Goal: Obtain resource: Download file/media

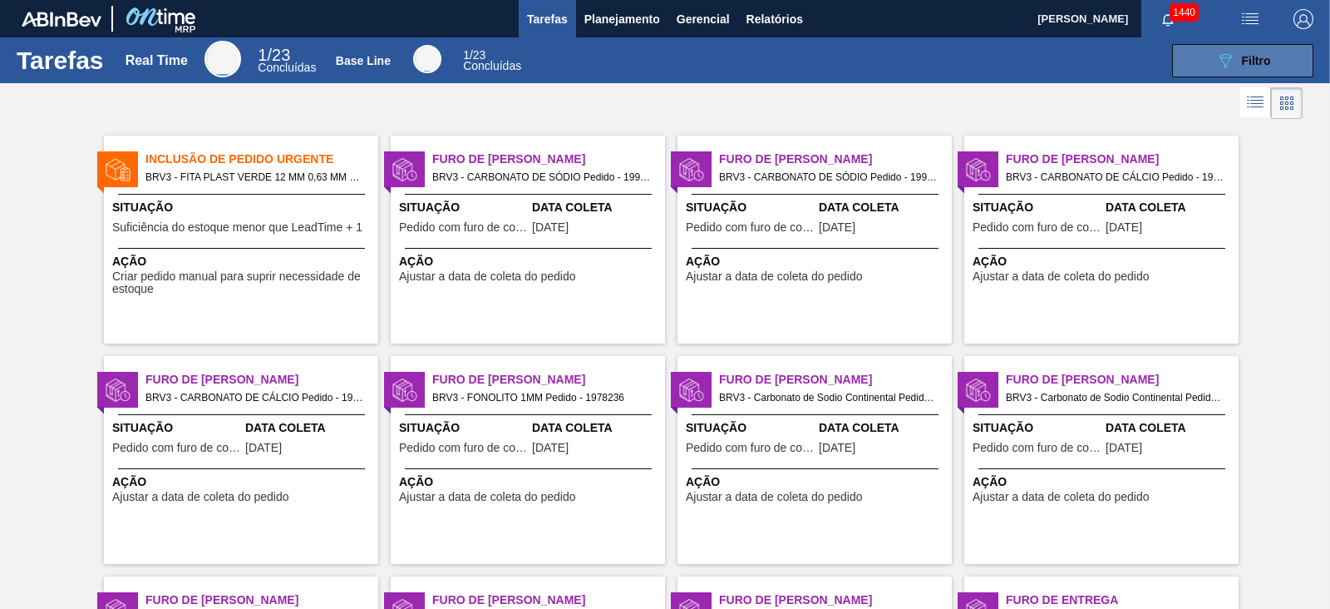
click at [1260, 69] on div "089F7B8B-B2A5-4AFE-B5C0-19BA573D28AC Filtro" at bounding box center [1244, 61] width 56 height 20
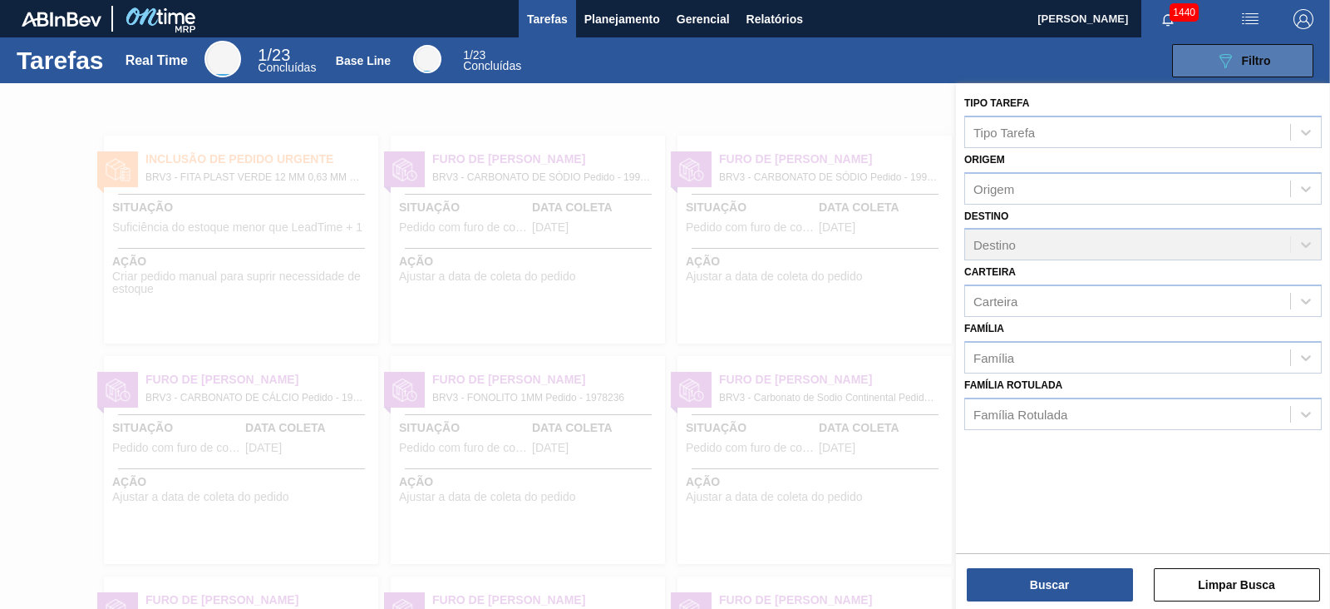
click at [1260, 69] on div "089F7B8B-B2A5-4AFE-B5C0-19BA573D28AC Filtro" at bounding box center [1244, 61] width 56 height 20
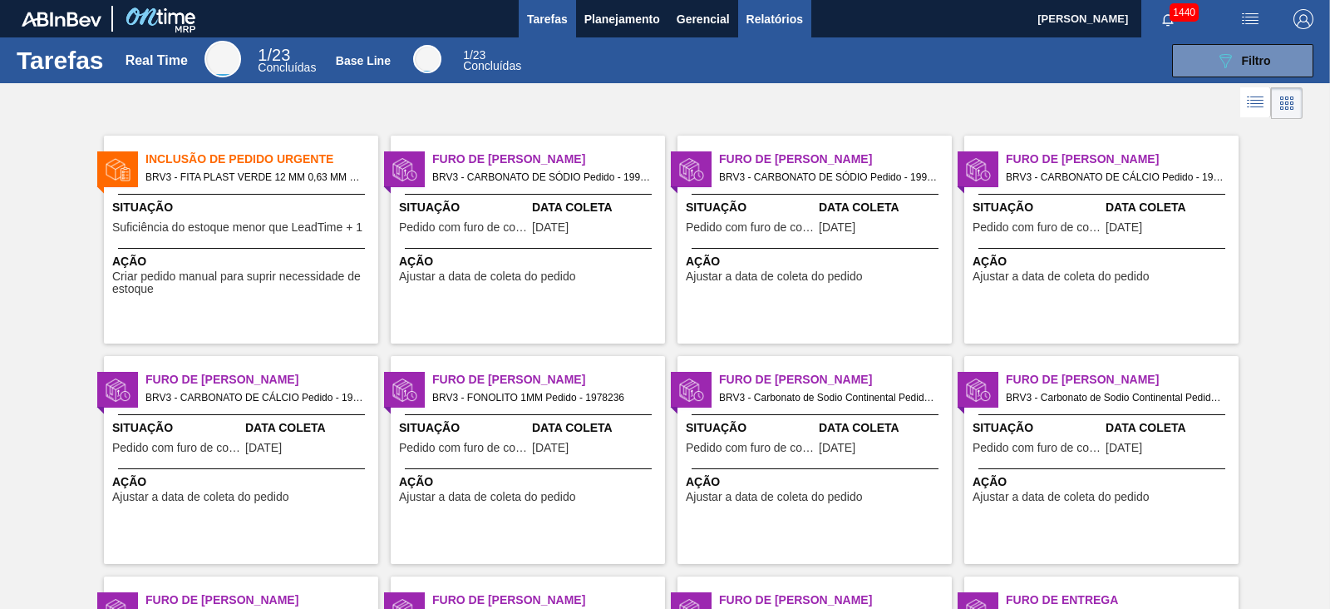
click at [793, 11] on span "Relatórios" at bounding box center [775, 19] width 57 height 20
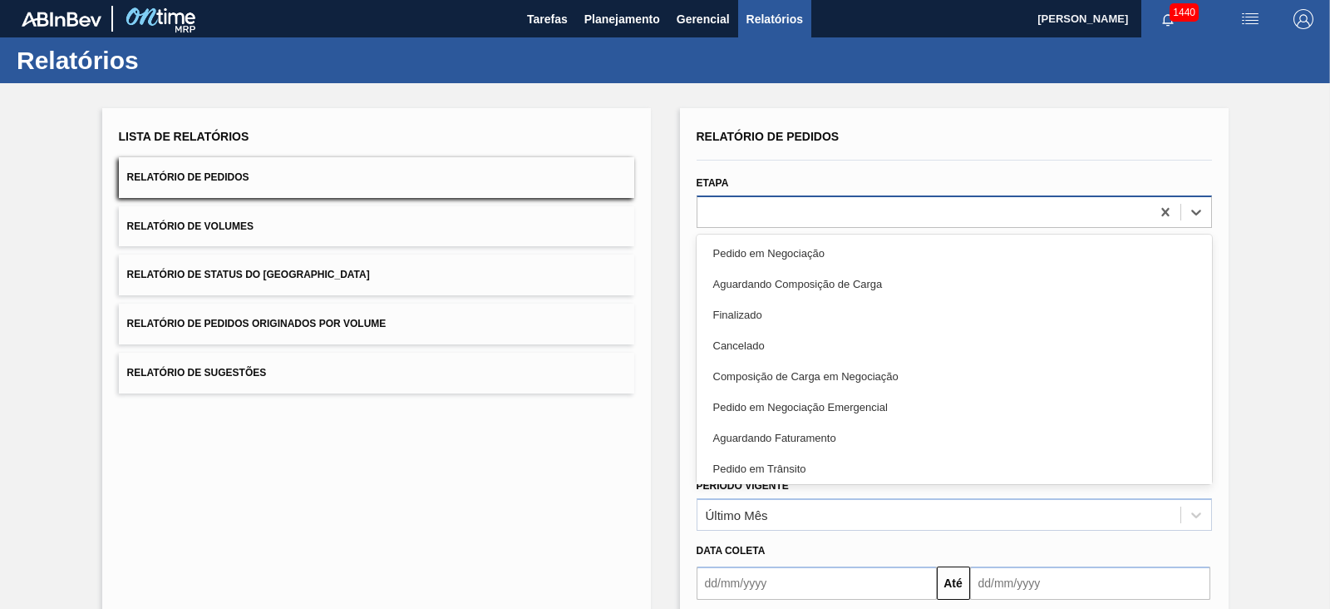
click at [784, 204] on div at bounding box center [924, 212] width 453 height 24
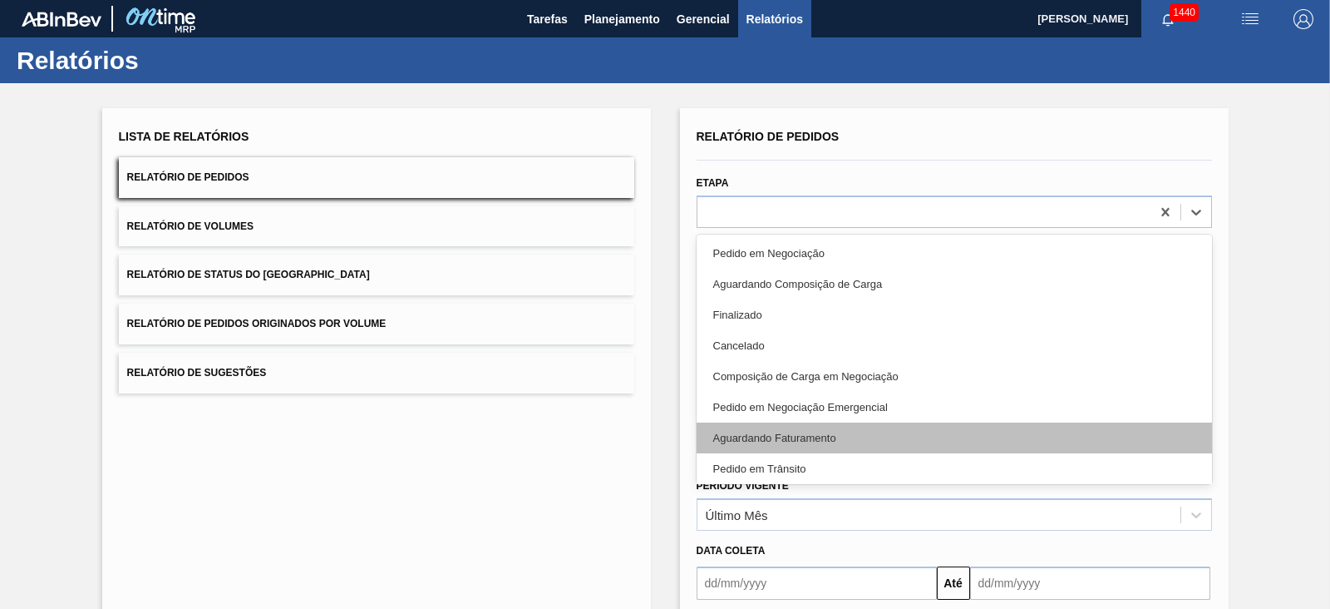
click at [811, 435] on div "Aguardando Faturamento" at bounding box center [954, 437] width 515 height 31
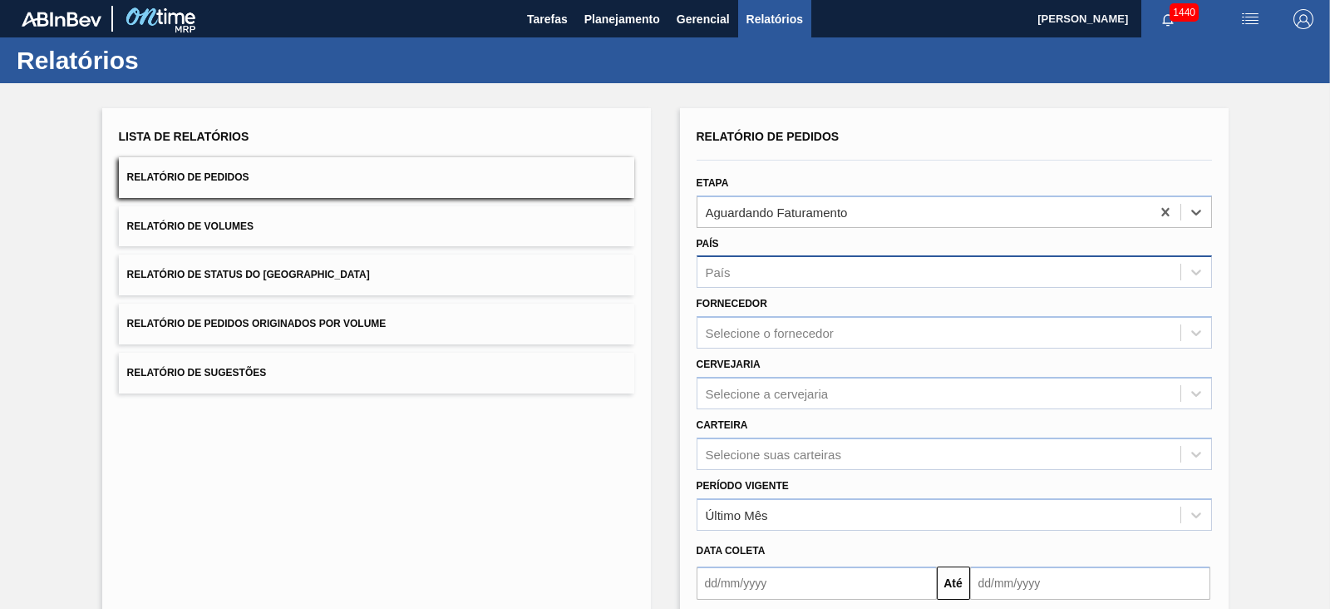
click at [772, 264] on div "País" at bounding box center [939, 272] width 483 height 24
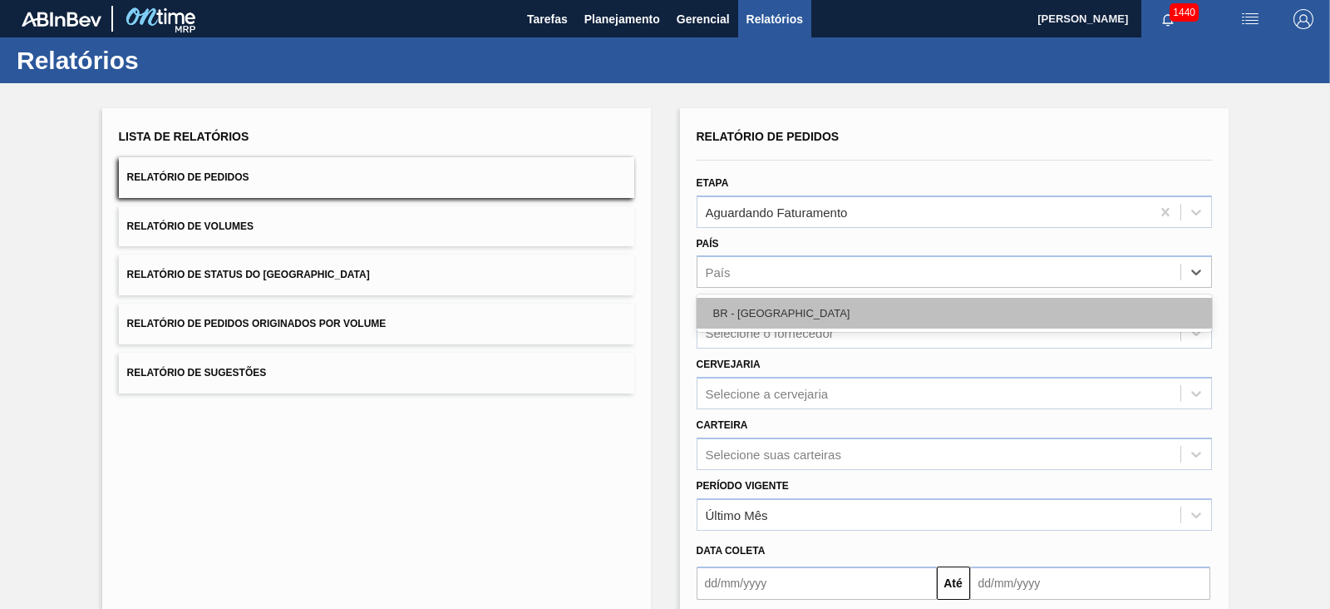
click at [757, 305] on div "BR - [GEOGRAPHIC_DATA]" at bounding box center [954, 313] width 515 height 31
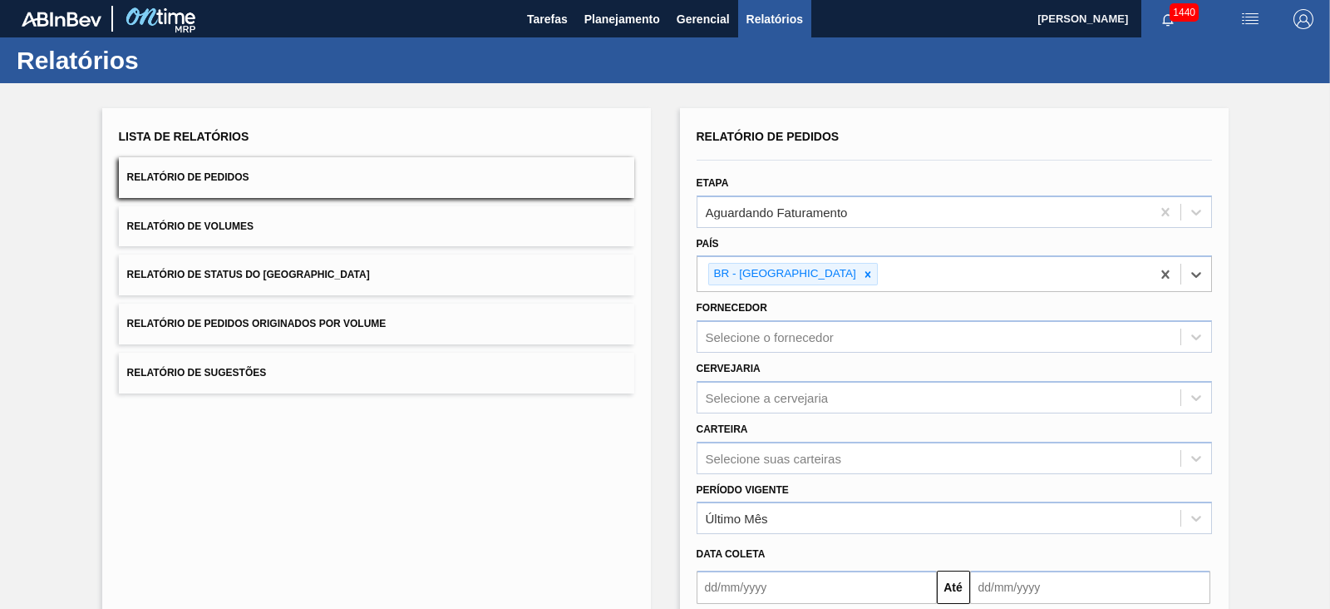
click at [842, 357] on div "Cervejaria Selecione a cervejaria" at bounding box center [954, 385] width 515 height 57
click at [830, 330] on div "Selecione o fornecedor" at bounding box center [770, 337] width 128 height 14
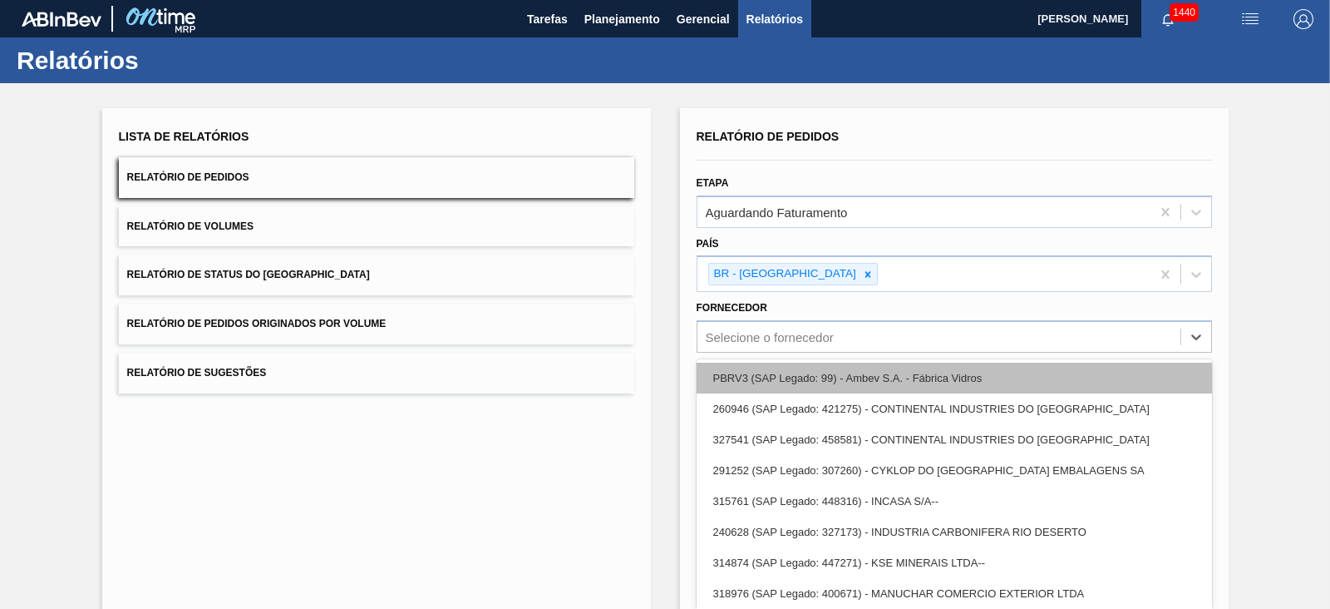
click at [777, 375] on div "PBRV3 (SAP Legado: 99) - Ambev S.A. - Fábrica Vidros" at bounding box center [954, 378] width 515 height 31
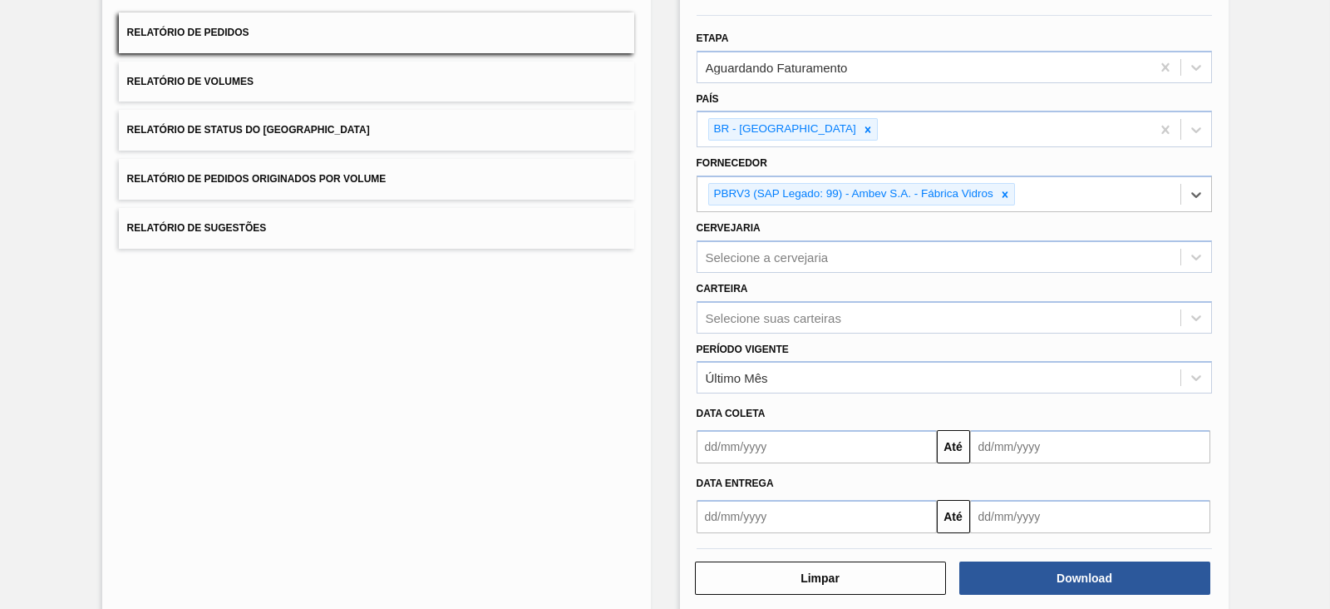
scroll to position [166, 0]
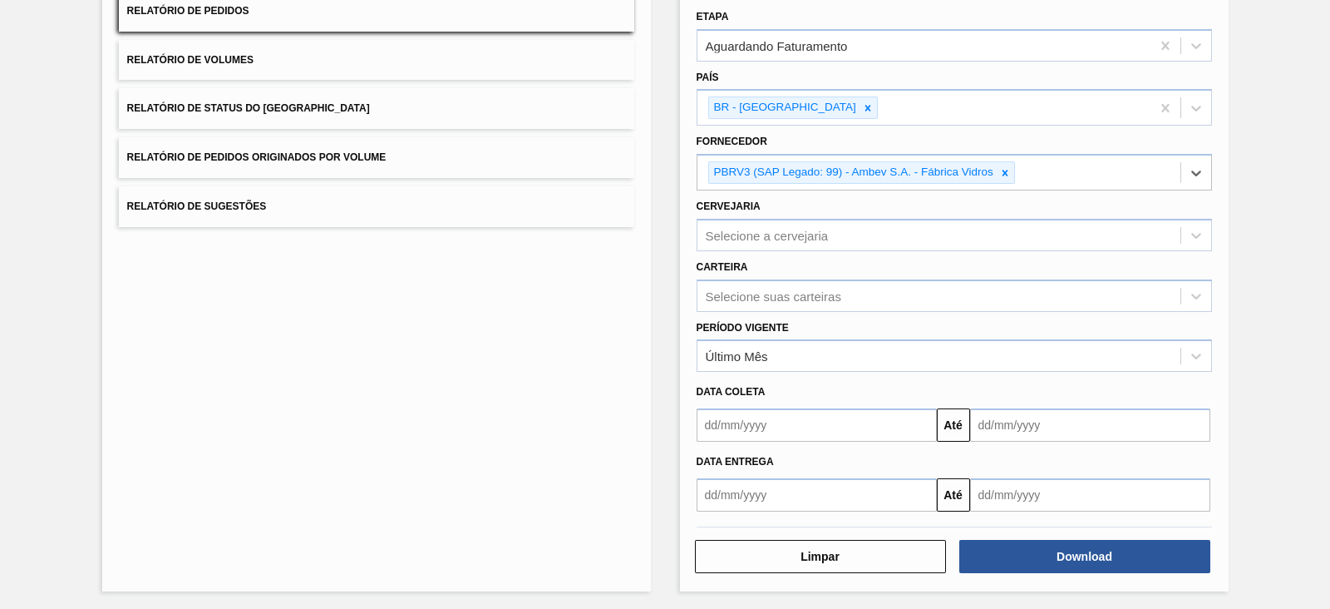
click at [802, 415] on input "text" at bounding box center [817, 424] width 240 height 33
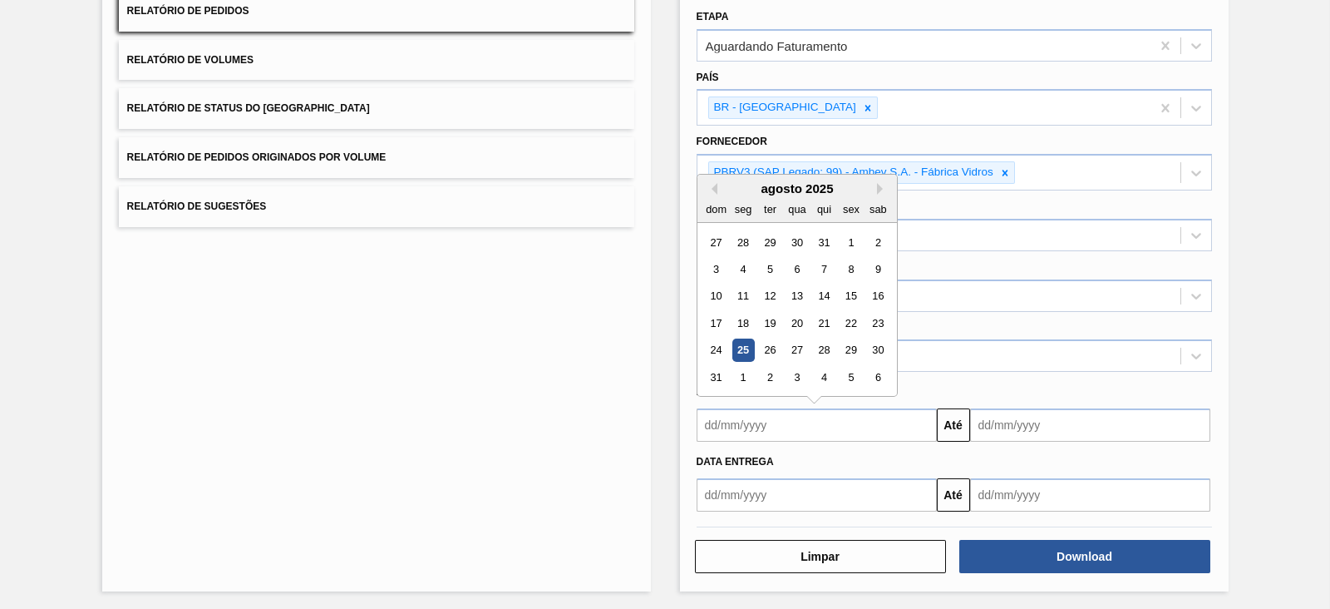
click at [738, 348] on div "25" at bounding box center [743, 350] width 22 height 22
type input "[DATE]"
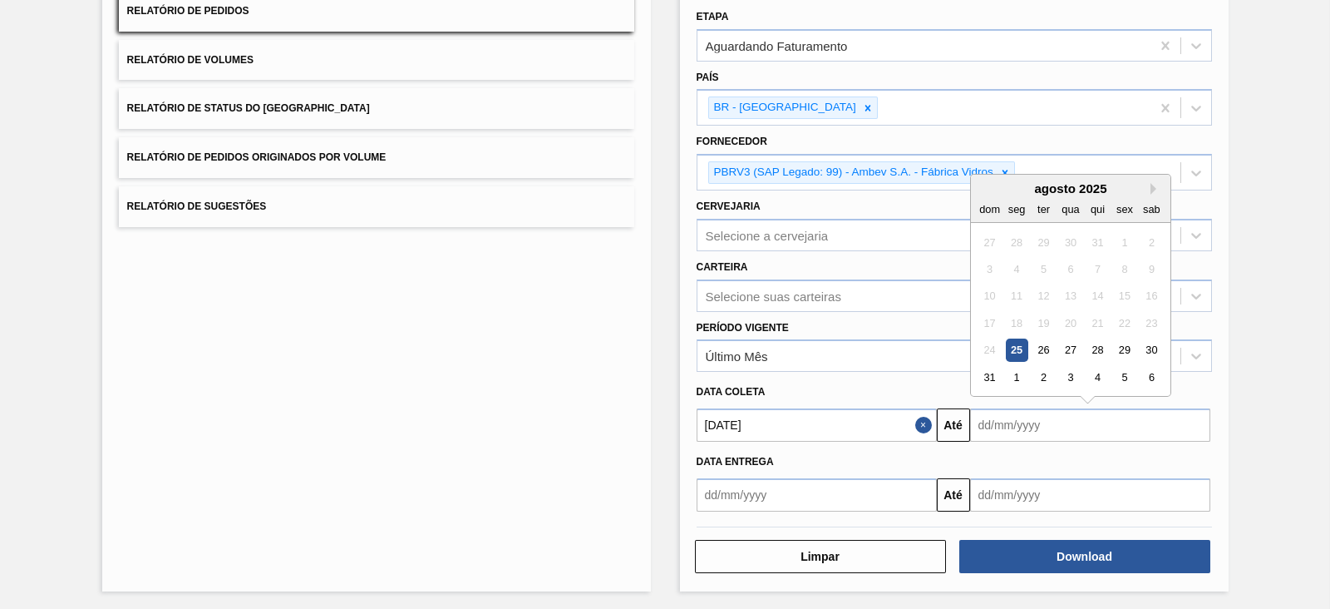
click at [1053, 430] on input "text" at bounding box center [1090, 424] width 240 height 33
click at [1103, 349] on div "28" at bounding box center [1097, 350] width 22 height 22
type input "[DATE]"
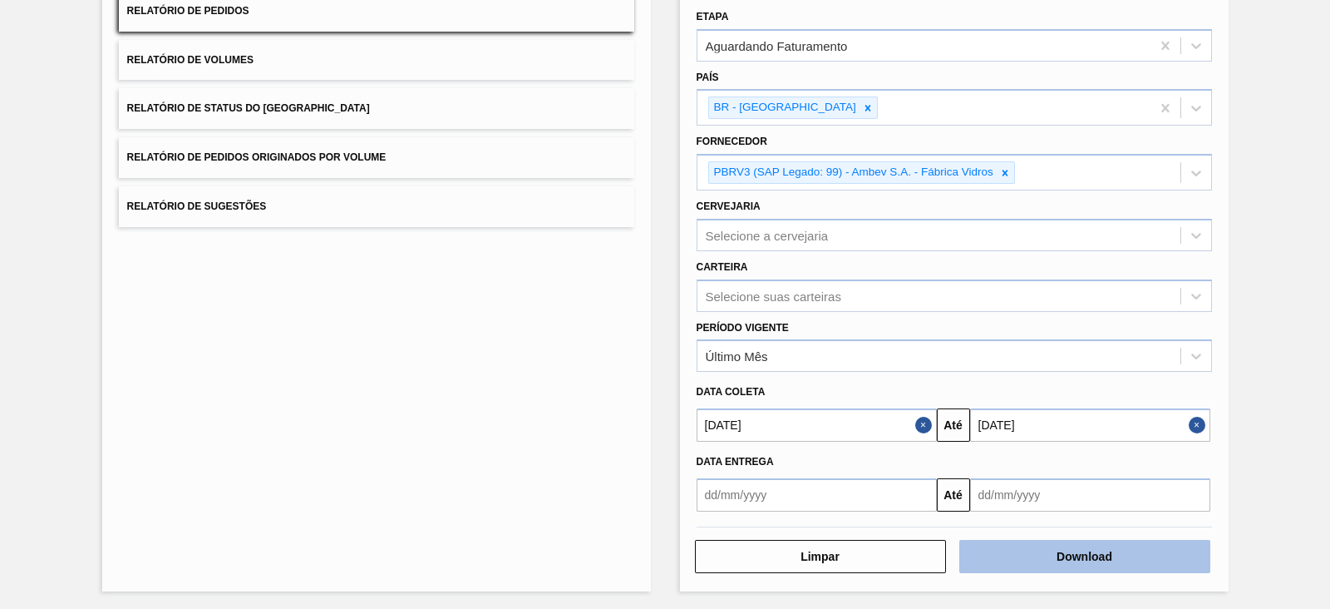
click at [1045, 553] on button "Download" at bounding box center [1084, 556] width 251 height 33
